Goal: Task Accomplishment & Management: Complete application form

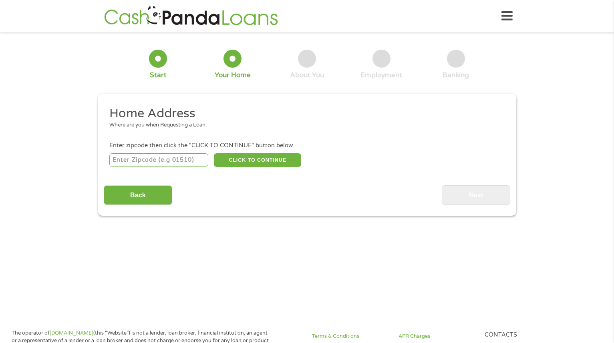
click at [176, 162] on input "number" at bounding box center [158, 160] width 99 height 14
click at [177, 162] on input "number" at bounding box center [158, 160] width 99 height 14
type input "79720"
select select "[US_STATE]"
click at [257, 163] on button "CLICK TO CONTINUE" at bounding box center [257, 160] width 87 height 14
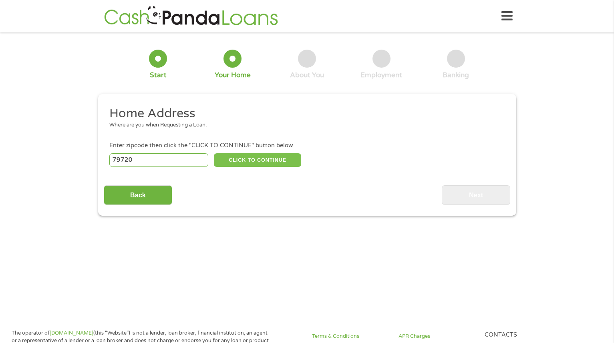
type input "79720"
type input "Big Spring"
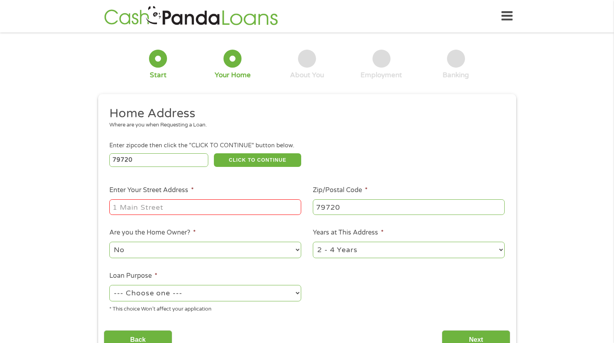
click at [222, 205] on input "Enter Your Street Address *" at bounding box center [205, 206] width 192 height 15
type input "[STREET_ADDRESS][PERSON_NAME]"
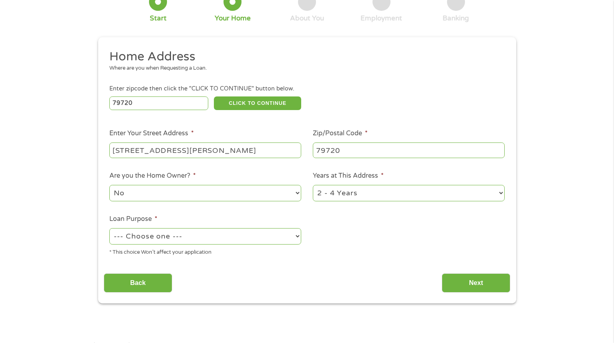
scroll to position [69, 0]
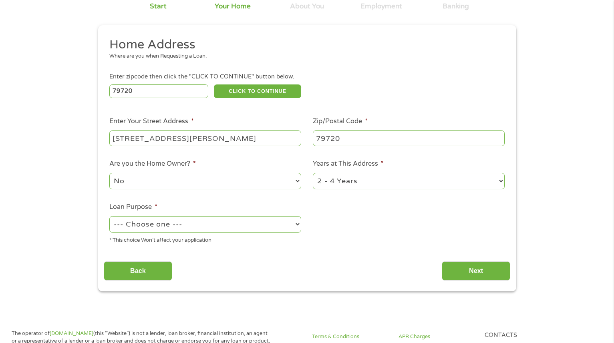
click at [272, 220] on select "--- Choose one --- Pay Bills Debt Consolidation Home Improvement Major Purchase…" at bounding box center [205, 224] width 192 height 16
select select "debtconsolidation"
click at [109, 217] on select "--- Choose one --- Pay Bills Debt Consolidation Home Improvement Major Purchase…" at bounding box center [205, 224] width 192 height 16
click at [337, 176] on select "1 Year or less 1 - 2 Years 2 - 4 Years Over 4 Years" at bounding box center [409, 181] width 192 height 16
select select "12months"
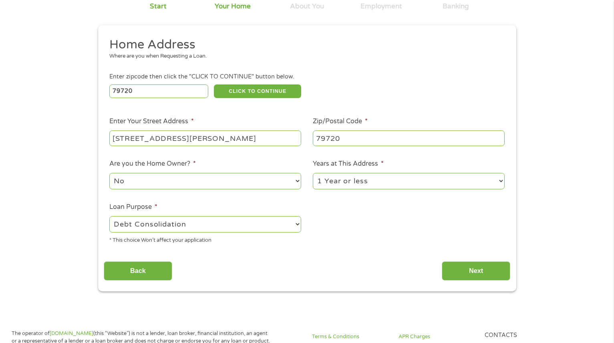
click at [313, 173] on select "1 Year or less 1 - 2 Years 2 - 4 Years Over 4 Years" at bounding box center [409, 181] width 192 height 16
click at [458, 272] on input "Next" at bounding box center [476, 272] width 68 height 20
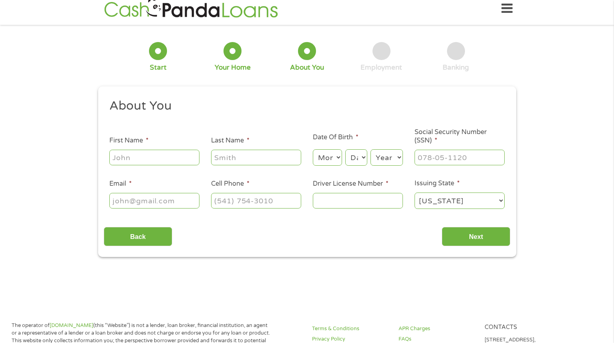
scroll to position [0, 0]
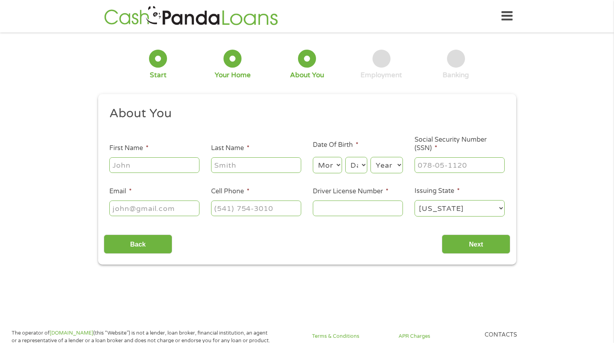
click at [186, 163] on input "First Name *" at bounding box center [154, 164] width 90 height 15
type input "[PERSON_NAME]"
type input "[PERSON_NAME][EMAIL_ADDRESS][DOMAIN_NAME]"
type input "[PHONE_NUMBER]"
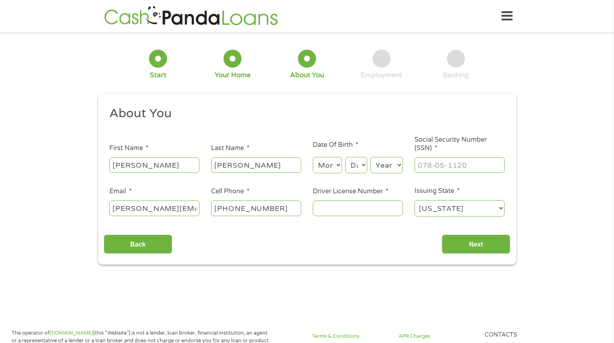
click at [279, 226] on div "About You This field is hidden when viewing the form Title * --- Choose one ---…" at bounding box center [307, 180] width 407 height 149
click at [346, 212] on input "Driver License Number *" at bounding box center [358, 208] width 90 height 15
type input "16458748"
click at [334, 165] on select "Month 1 2 3 4 5 6 7 8 9 10 11 12" at bounding box center [327, 165] width 29 height 16
select select "8"
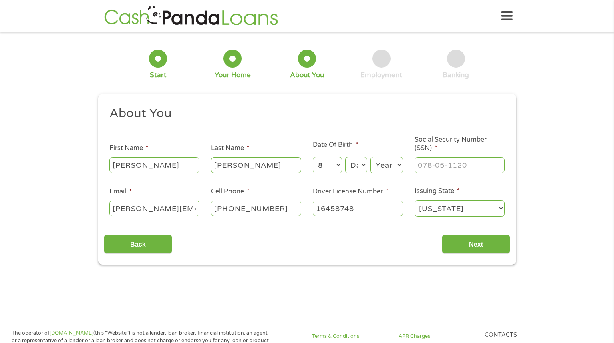
click at [313, 157] on select "Month 1 2 3 4 5 6 7 8 9 10 11 12" at bounding box center [327, 165] width 29 height 16
click at [360, 161] on select "Day 1 2 3 4 5 6 7 8 9 10 11 12 13 14 15 16 17 18 19 20 21 22 23 24 25 26 27 28 …" at bounding box center [356, 165] width 22 height 16
select select "13"
click at [345, 157] on select "Day 1 2 3 4 5 6 7 8 9 10 11 12 13 14 15 16 17 18 19 20 21 22 23 24 25 26 27 28 …" at bounding box center [356, 165] width 22 height 16
click at [390, 165] on select "Year [DATE] 2006 2005 2004 2003 2002 2001 2000 1999 1998 1997 1996 1995 1994 19…" at bounding box center [387, 165] width 32 height 16
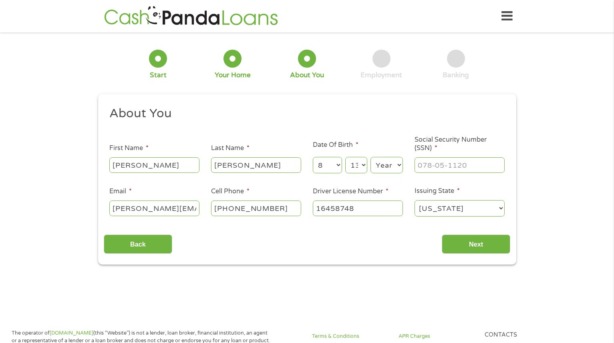
select select "1985"
click at [371, 157] on select "Year [DATE] 2006 2005 2004 2003 2002 2001 2000 1999 1998 1997 1996 1995 1994 19…" at bounding box center [387, 165] width 32 height 16
click at [449, 168] on input "___-__-____" at bounding box center [460, 164] width 90 height 15
type input "450-79-2125"
click at [483, 245] on input "Next" at bounding box center [476, 245] width 68 height 20
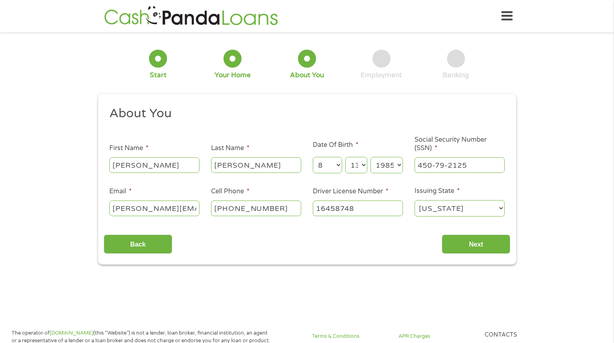
scroll to position [3, 3]
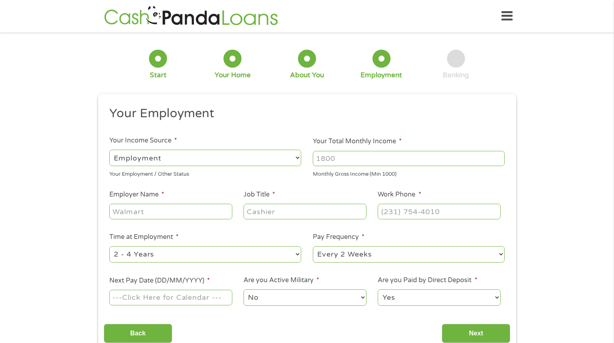
click at [332, 163] on input "Your Total Monthly Income *" at bounding box center [409, 158] width 192 height 15
type input "9000"
click at [213, 207] on input "Employer Name *" at bounding box center [170, 211] width 123 height 15
type input "VoltaGrid LLC"
type input "Maintenance Tech"
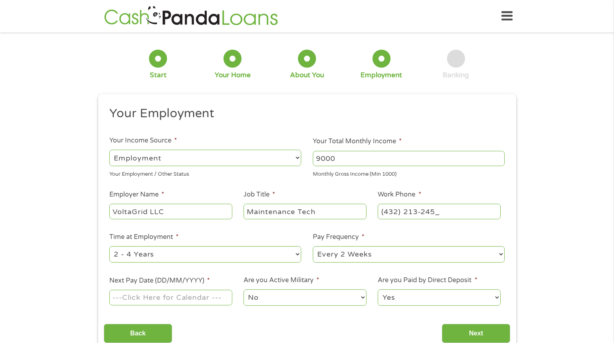
type input "[PHONE_NUMBER]"
click at [183, 252] on select "--- Choose one --- 1 Year or less 1 - 2 Years 2 - 4 Years Over 4 Years" at bounding box center [205, 254] width 192 height 16
click at [109, 246] on select "--- Choose one --- 1 Year or less 1 - 2 Years 2 - 4 Years Over 4 Years" at bounding box center [205, 254] width 192 height 16
click at [176, 249] on select "--- Choose one --- 1 Year or less 1 - 2 Years 2 - 4 Years Over 4 Years" at bounding box center [205, 254] width 192 height 16
select select "12months"
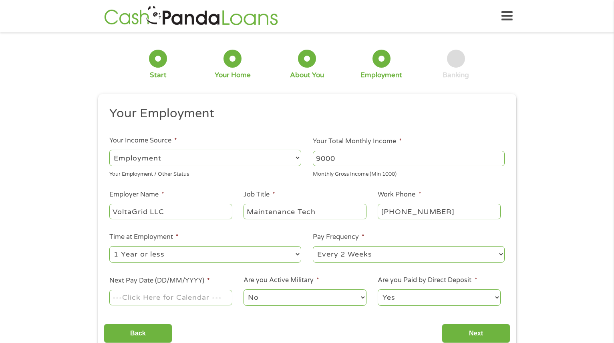
click at [109, 246] on select "--- Choose one --- 1 Year or less 1 - 2 Years 2 - 4 Years Over 4 Years" at bounding box center [205, 254] width 192 height 16
click at [205, 300] on input "Next Pay Date (DD/MM/YYYY) *" at bounding box center [170, 297] width 123 height 15
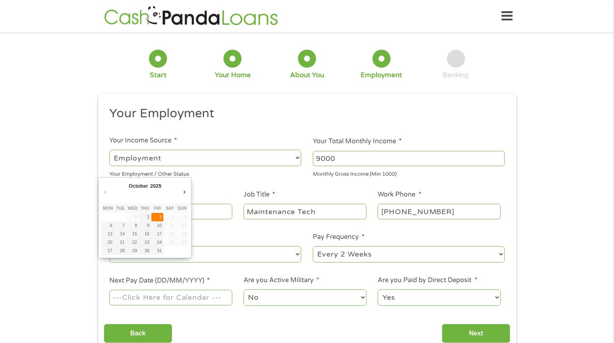
type input "[DATE]"
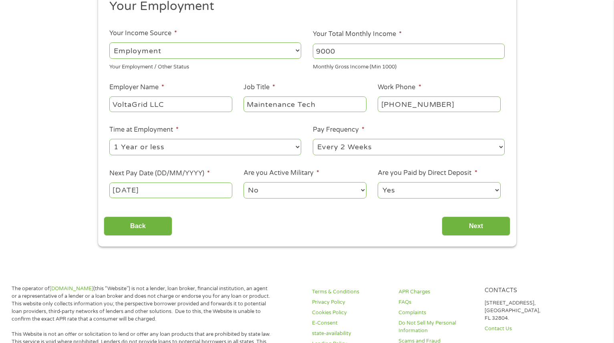
scroll to position [141, 0]
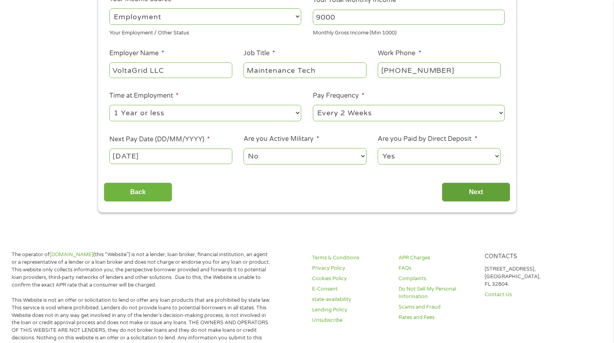
click at [474, 193] on input "Next" at bounding box center [476, 193] width 68 height 20
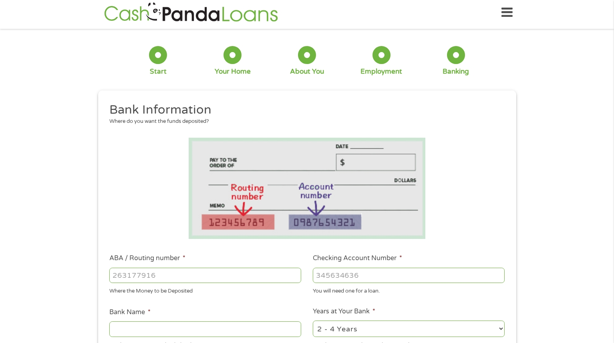
scroll to position [0, 0]
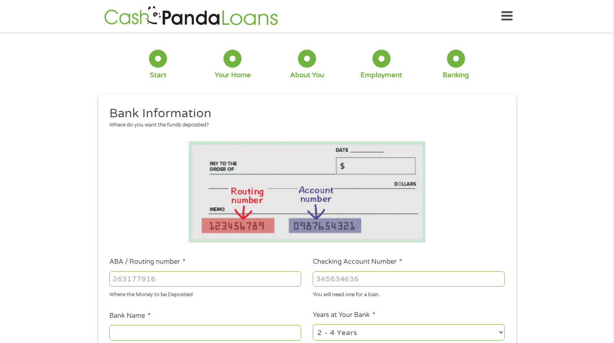
click at [199, 282] on input "ABA / Routing number *" at bounding box center [205, 279] width 192 height 15
type input "111900659"
type input "[PERSON_NAME] FARGO BANK"
type input "111900659"
click at [346, 280] on input "Checking Account Number *" at bounding box center [409, 279] width 192 height 15
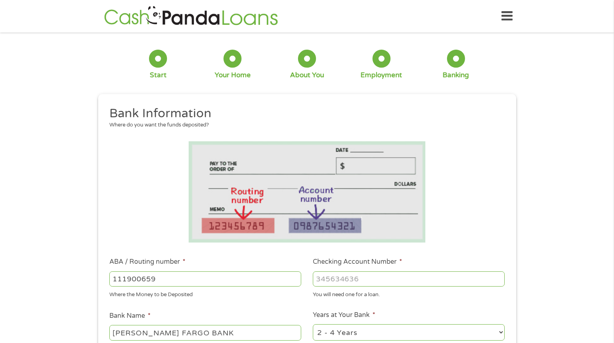
click at [378, 330] on select "2 - 4 Years 6 - 12 Months 1 - 2 Years Over 4 Years" at bounding box center [409, 332] width 192 height 16
select select "60months"
click at [313, 324] on select "2 - 4 Years 6 - 12 Months 1 - 2 Years Over 4 Years" at bounding box center [409, 332] width 192 height 16
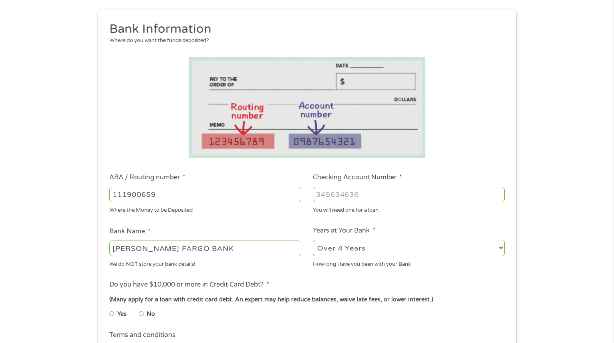
scroll to position [147, 0]
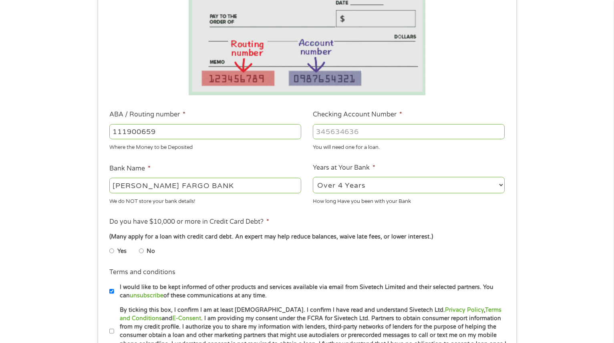
click at [115, 250] on li "Yes" at bounding box center [124, 252] width 30 height 16
click at [113, 250] on input "Yes" at bounding box center [111, 251] width 5 height 13
radio input "true"
click at [111, 291] on input "I would like to be kept informed of other products and services available via e…" at bounding box center [111, 291] width 5 height 13
checkbox input "false"
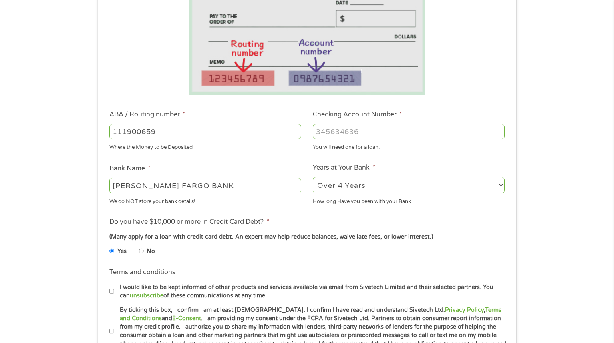
click at [111, 331] on input "By ticking this box, I confirm I am at least [DEMOGRAPHIC_DATA]. I confirm I ha…" at bounding box center [111, 331] width 5 height 13
checkbox input "true"
click at [377, 131] on input "Checking Account Number *" at bounding box center [409, 131] width 192 height 15
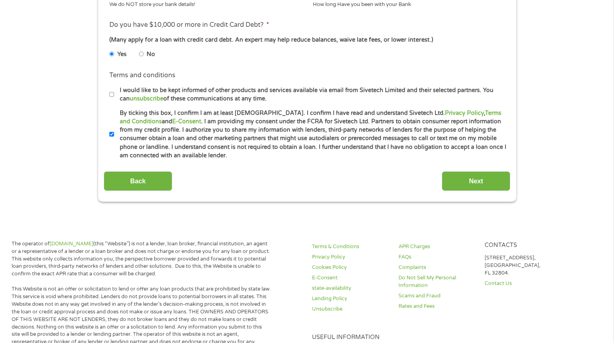
scroll to position [363, 0]
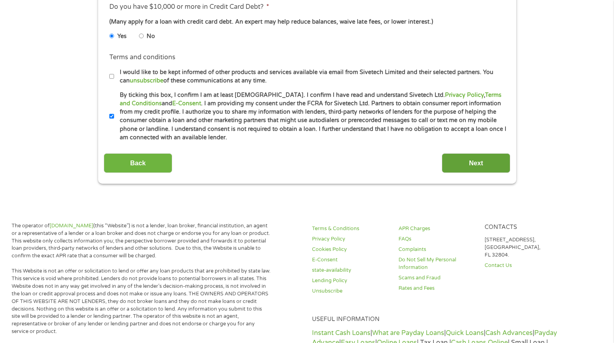
type input "5138998264"
click at [490, 162] on input "Next" at bounding box center [476, 163] width 68 height 20
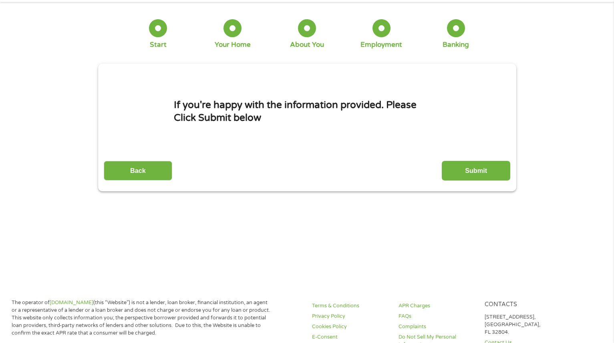
scroll to position [12, 0]
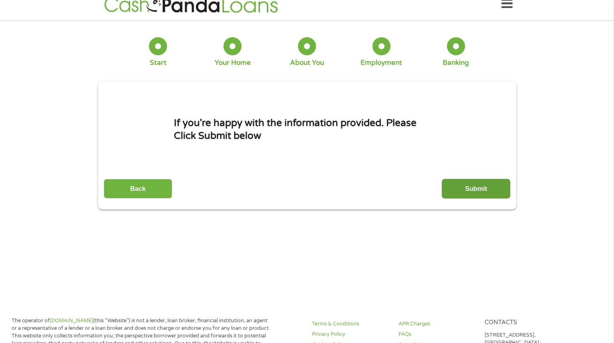
click at [465, 191] on input "Submit" at bounding box center [476, 189] width 68 height 20
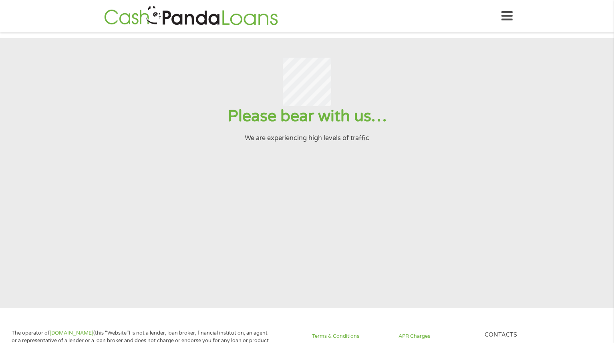
scroll to position [0, 0]
click at [405, 121] on h1 "Please bear with us…" at bounding box center [307, 116] width 594 height 20
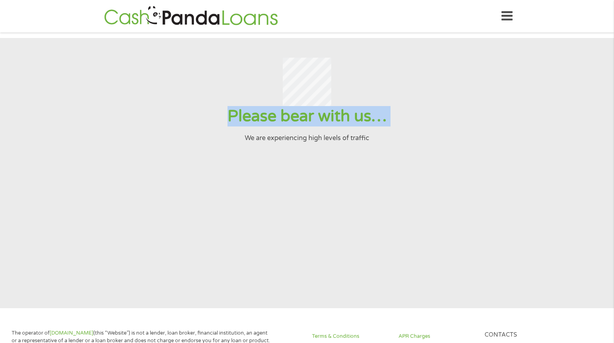
click at [405, 121] on h1 "Please bear with us…" at bounding box center [307, 116] width 594 height 20
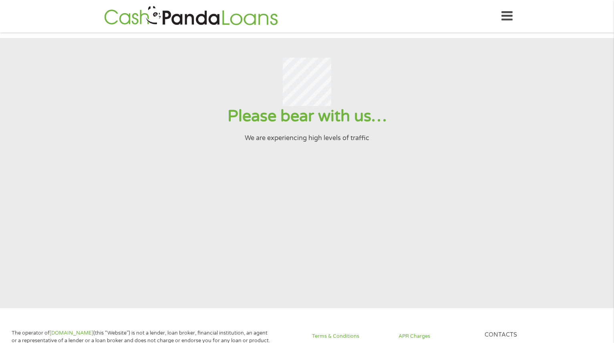
click at [499, 20] on div "Home Get Loan Offer How it works FAQs Blog Cash Loans Quick Loans Online Loans …" at bounding box center [307, 16] width 411 height 25
click at [508, 17] on icon at bounding box center [506, 16] width 11 height 20
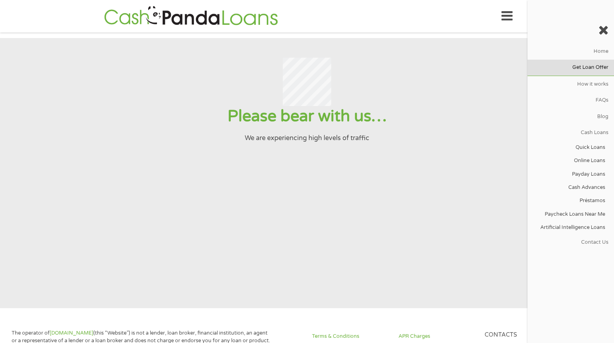
click at [578, 68] on link "Get Loan Offer" at bounding box center [571, 68] width 87 height 16
